Goal: Transaction & Acquisition: Purchase product/service

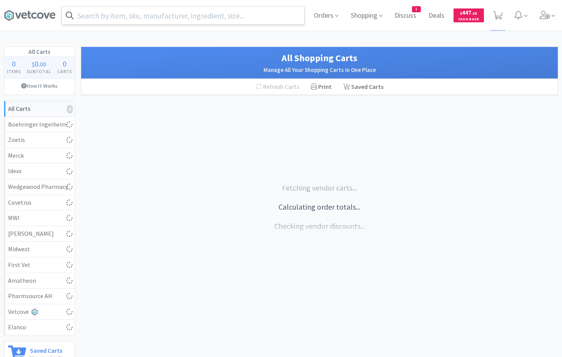
select select "1"
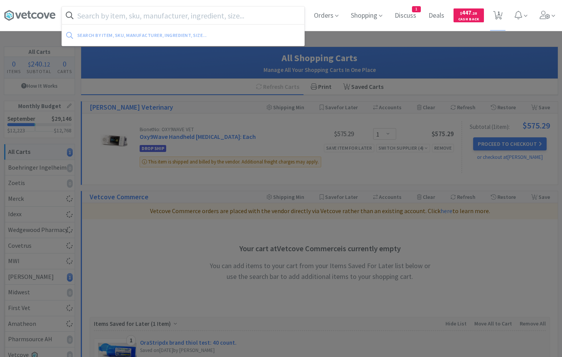
click at [84, 14] on input "text" at bounding box center [183, 16] width 242 height 18
type input "d"
select select "1"
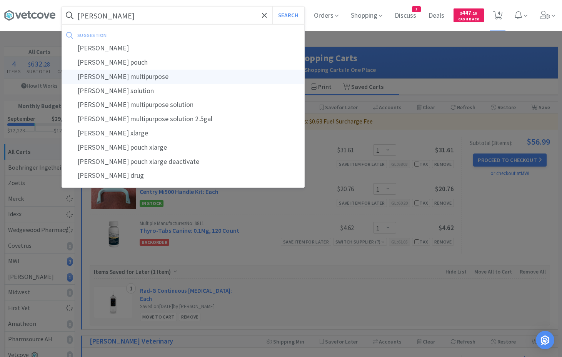
click at [115, 76] on div "[PERSON_NAME] multipurpose" at bounding box center [183, 77] width 242 height 14
type input "[PERSON_NAME] multipurpose"
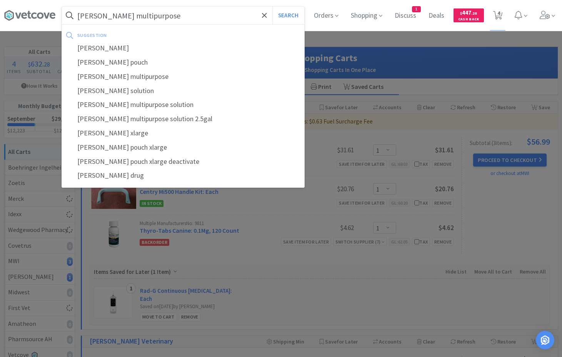
select select "1"
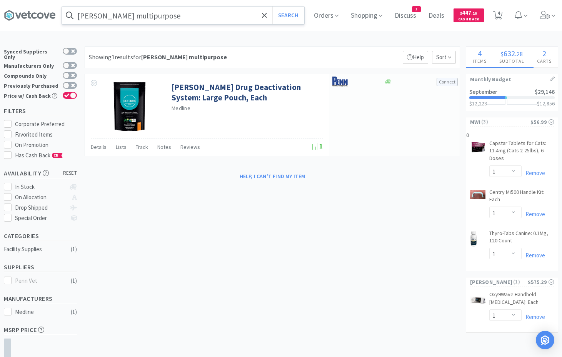
click at [162, 17] on input "[PERSON_NAME] multipurpose" at bounding box center [183, 16] width 242 height 18
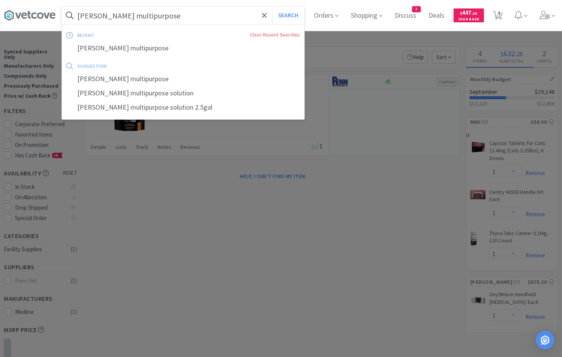
select select "1"
click at [161, 18] on input "[PERSON_NAME] multipurpose" at bounding box center [183, 16] width 242 height 18
drag, startPoint x: 155, startPoint y: 19, endPoint x: 129, endPoint y: 17, distance: 25.9
click at [129, 17] on input "[PERSON_NAME] multipurpose" at bounding box center [183, 16] width 242 height 18
type input "[PERSON_NAME]"
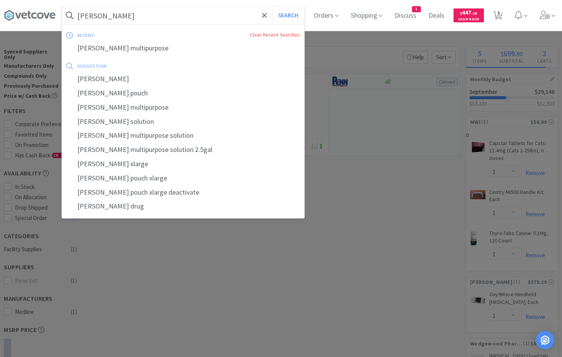
select select "1"
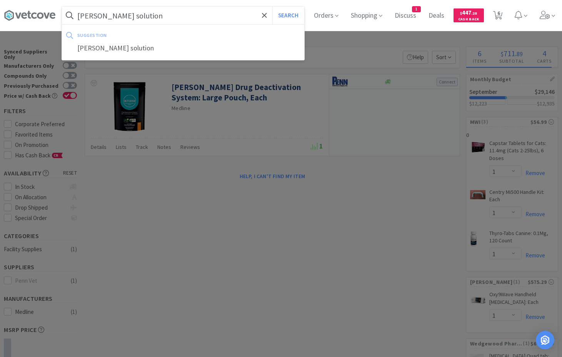
click at [272, 7] on button "Search" at bounding box center [288, 16] width 32 height 18
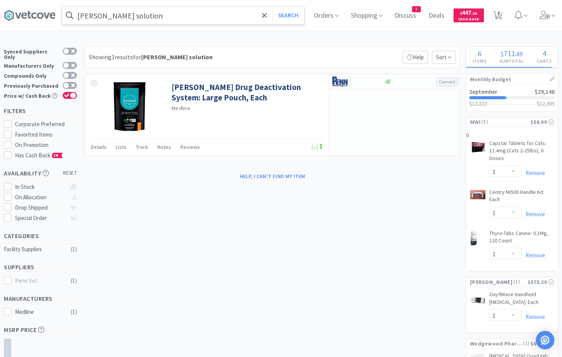
click at [142, 13] on input "[PERSON_NAME] solution" at bounding box center [183, 16] width 242 height 18
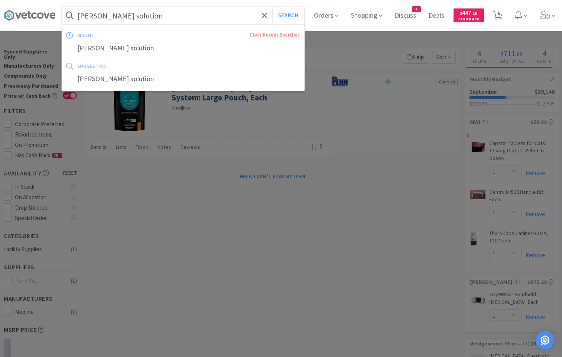
click at [140, 16] on input "[PERSON_NAME] solution" at bounding box center [183, 16] width 242 height 18
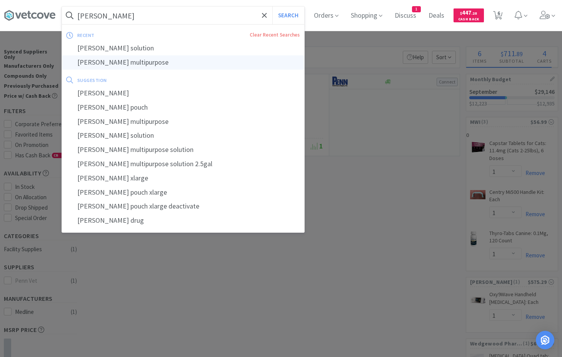
click at [106, 63] on div "[PERSON_NAME] multipurpose" at bounding box center [183, 62] width 242 height 14
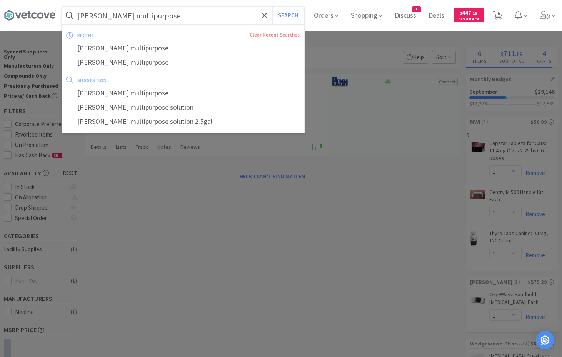
click at [157, 16] on input "[PERSON_NAME] multipurpose" at bounding box center [183, 16] width 242 height 18
drag, startPoint x: 161, startPoint y: 17, endPoint x: 101, endPoint y: 15, distance: 60.0
click at [101, 15] on input "[PERSON_NAME] multipurpose" at bounding box center [183, 16] width 242 height 18
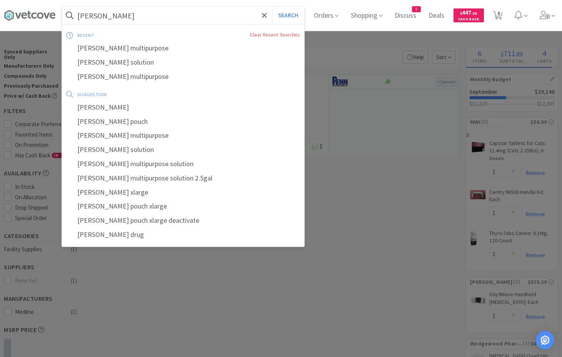
type input "[PERSON_NAME]"
click at [272, 7] on button "Search" at bounding box center [288, 16] width 32 height 18
